Goal: Task Accomplishment & Management: Use online tool/utility

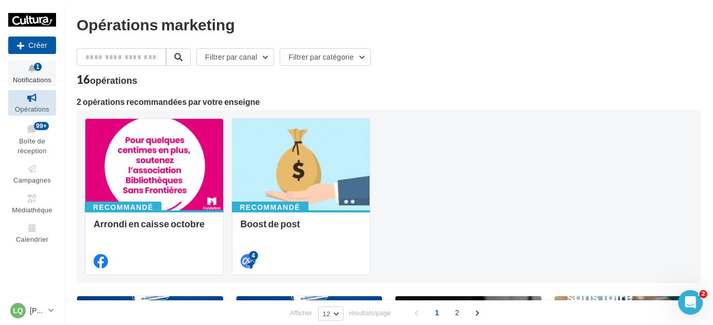
click at [22, 74] on icon at bounding box center [32, 69] width 42 height 12
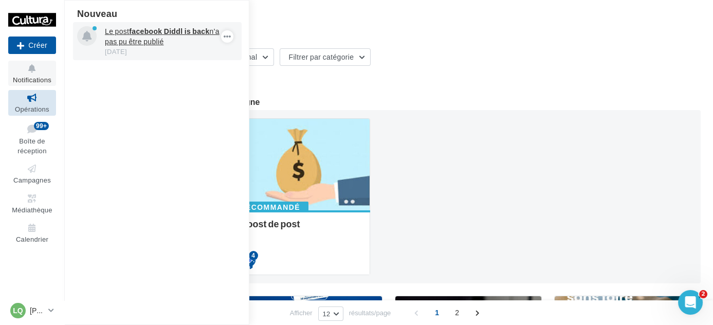
click at [145, 52] on div "02 oct." at bounding box center [164, 51] width 119 height 9
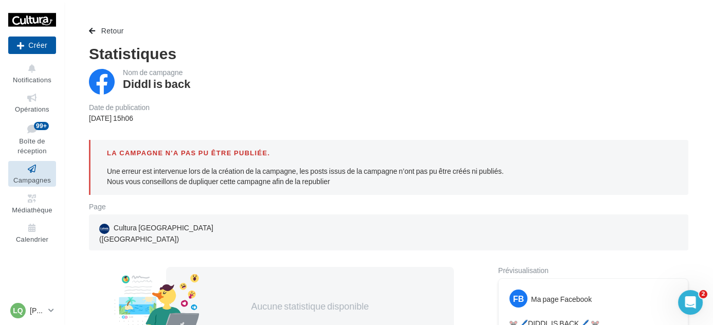
drag, startPoint x: 567, startPoint y: 201, endPoint x: 569, endPoint y: 227, distance: 26.3
click at [582, 281] on div "FB Ma page Facebook" at bounding box center [594, 294] width 184 height 26
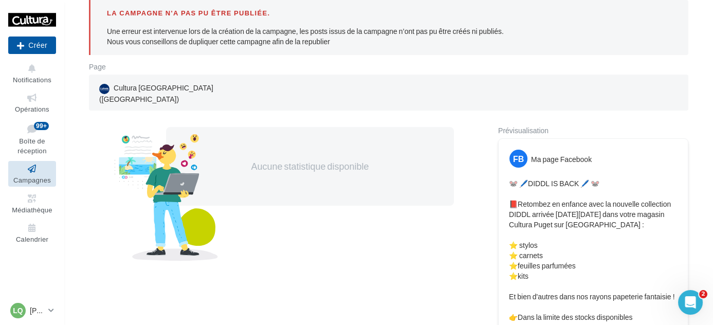
click at [626, 236] on p "🐭 🖊️DIDDL IS BACK 🖊️ 🐭 📕Retombez en enfance avec la nouvelle collection DIDDL a…" at bounding box center [593, 250] width 169 height 144
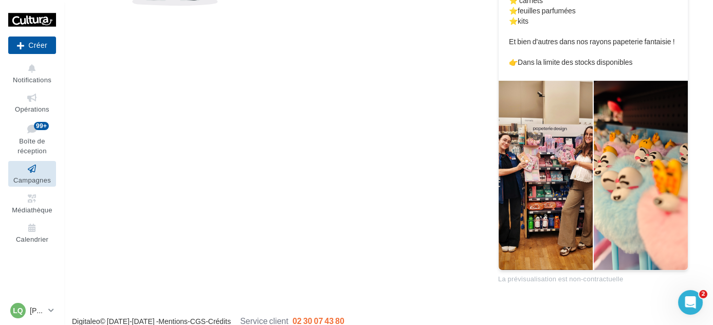
scroll to position [396, 0]
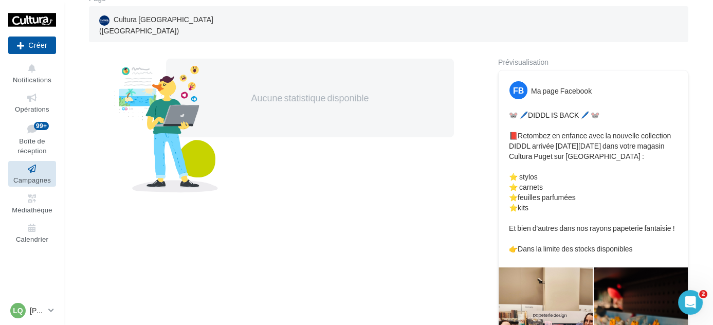
scroll to position [22, 0]
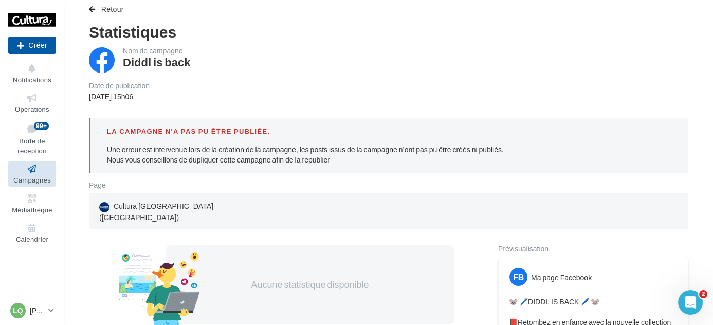
click at [30, 170] on icon at bounding box center [32, 169] width 42 height 12
click at [112, 12] on span "Retour" at bounding box center [112, 9] width 23 height 9
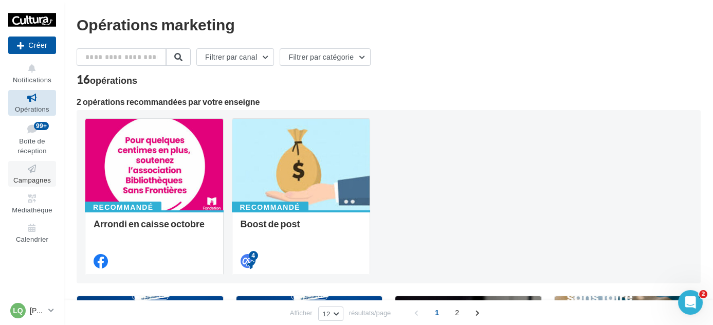
click at [39, 181] on span "Campagnes" at bounding box center [32, 180] width 38 height 8
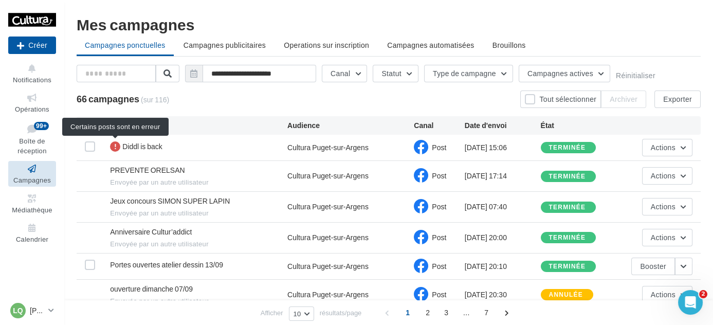
click at [118, 146] on div at bounding box center [115, 146] width 10 height 10
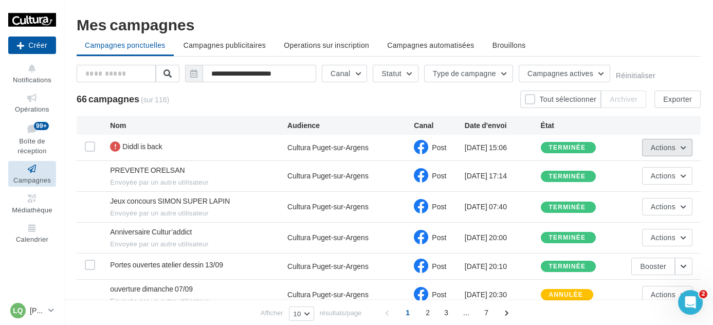
click at [651, 149] on span "Actions" at bounding box center [663, 147] width 25 height 9
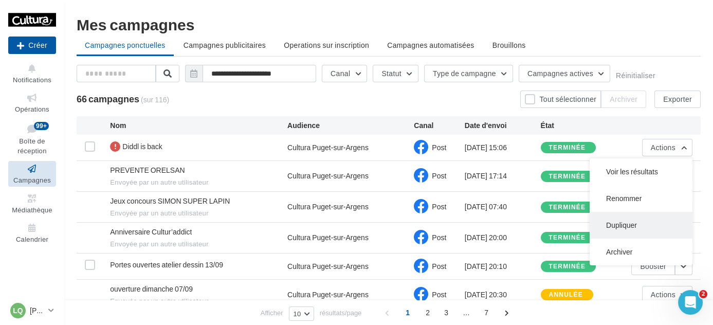
click at [639, 220] on button "Dupliquer" at bounding box center [641, 225] width 103 height 27
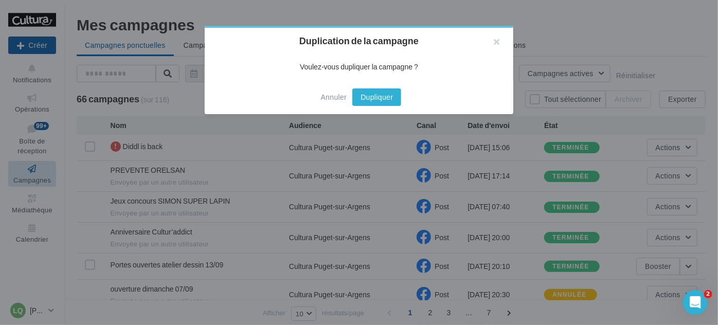
click at [382, 97] on button "Dupliquer" at bounding box center [376, 96] width 49 height 17
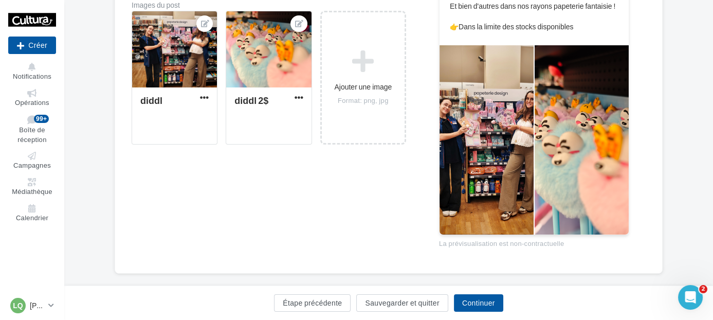
scroll to position [296, 0]
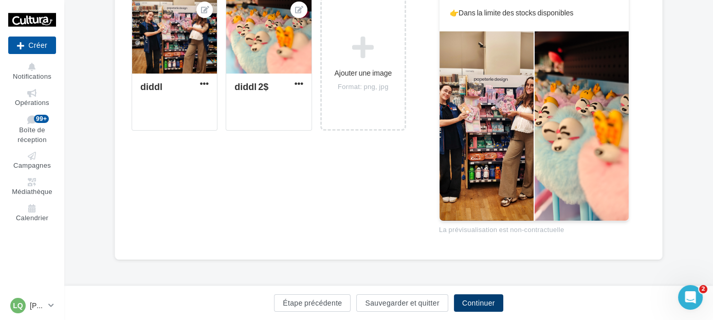
click at [494, 307] on button "Continuer" at bounding box center [478, 302] width 49 height 17
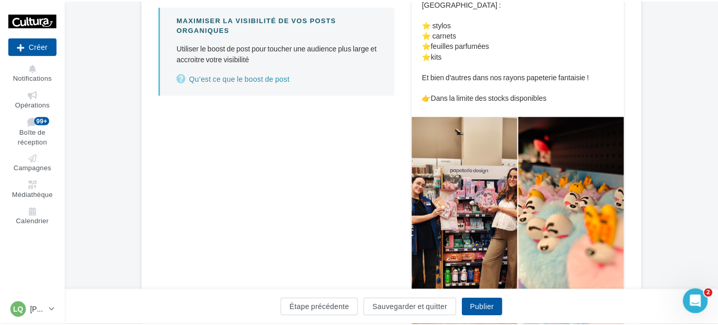
scroll to position [258, 0]
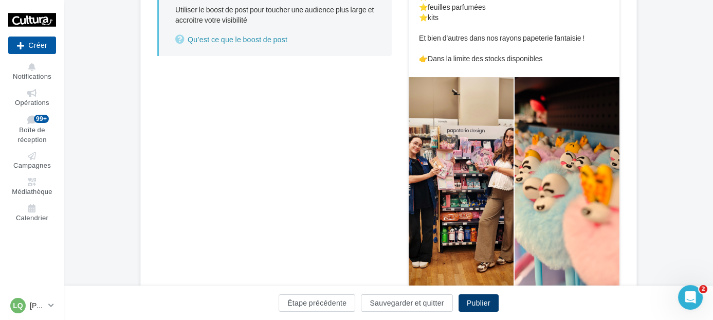
click at [470, 301] on button "Publier" at bounding box center [479, 302] width 40 height 17
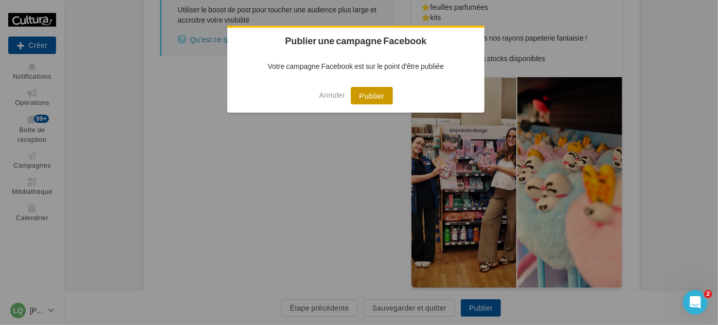
click at [377, 100] on button "Publier" at bounding box center [372, 95] width 42 height 17
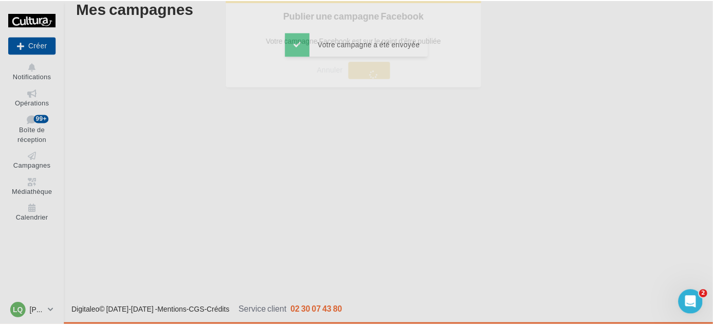
scroll to position [16, 0]
